Goal: Use online tool/utility: Use online tool/utility

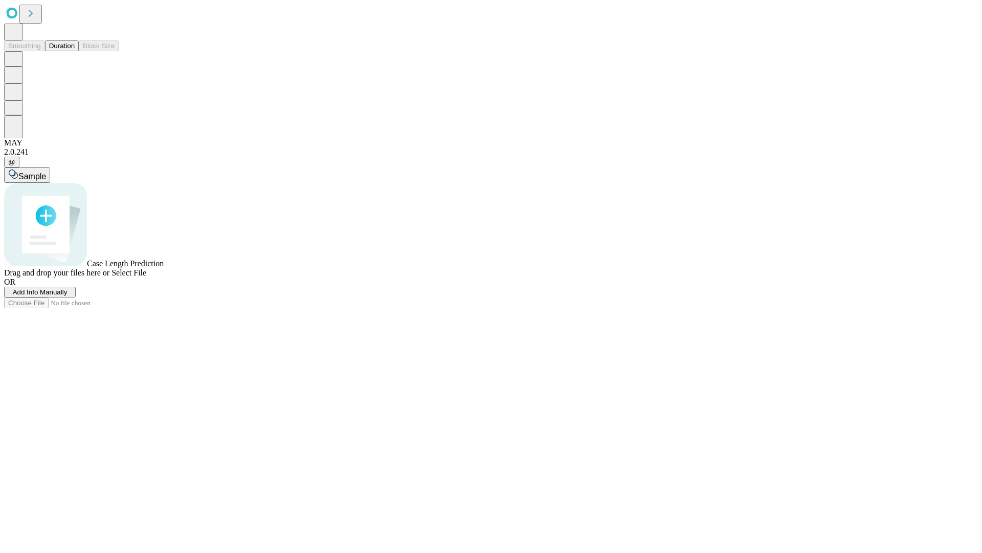
click at [146, 277] on span "Select File" at bounding box center [129, 272] width 35 height 9
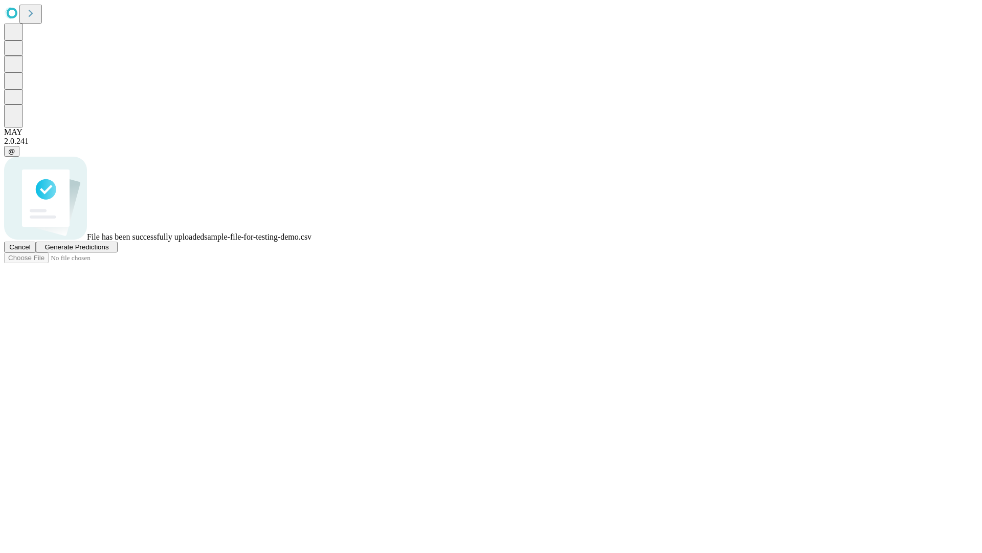
click at [108, 251] on span "Generate Predictions" at bounding box center [77, 247] width 64 height 8
